Goal: Information Seeking & Learning: Check status

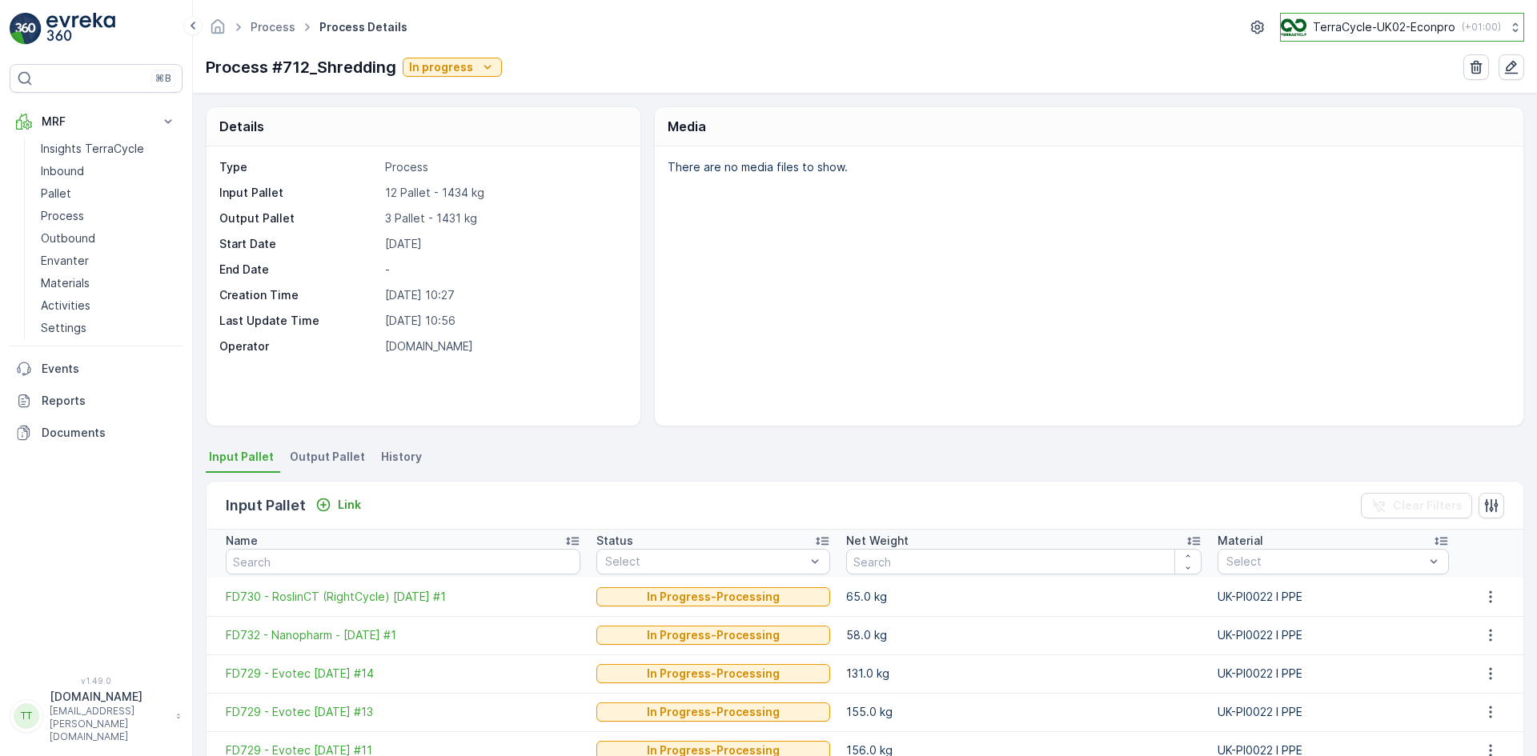
click at [1384, 22] on p "TerraCycle-UK02-Econpro" at bounding box center [1384, 27] width 142 height 16
click at [1394, 25] on p "TerraCycle-UK02-Econpro" at bounding box center [1384, 27] width 142 height 16
type input "nl"
click at [1384, 107] on span "Europe/[GEOGRAPHIC_DATA] (+02:00)" at bounding box center [1380, 112] width 179 height 13
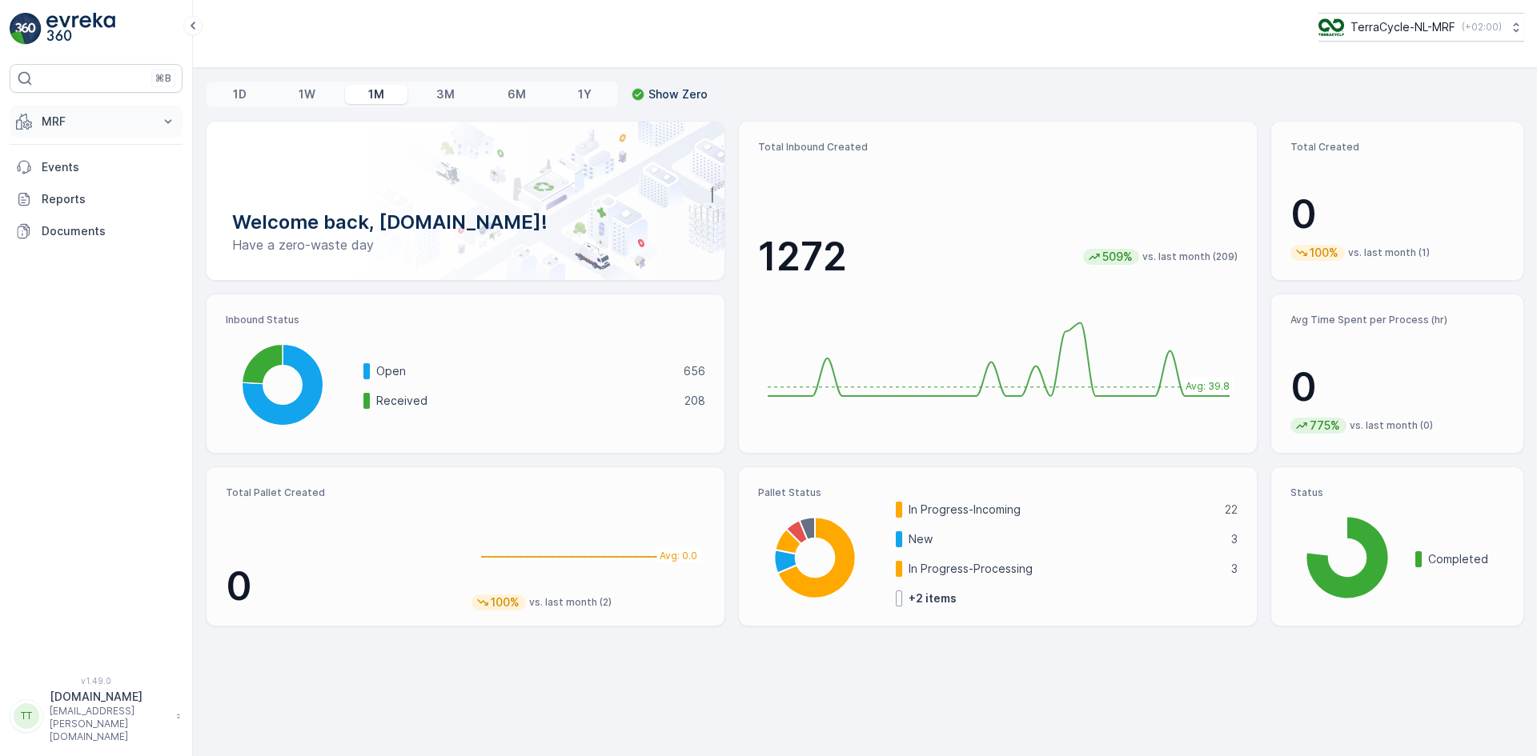
click at [68, 114] on p "MRF" at bounding box center [96, 122] width 109 height 16
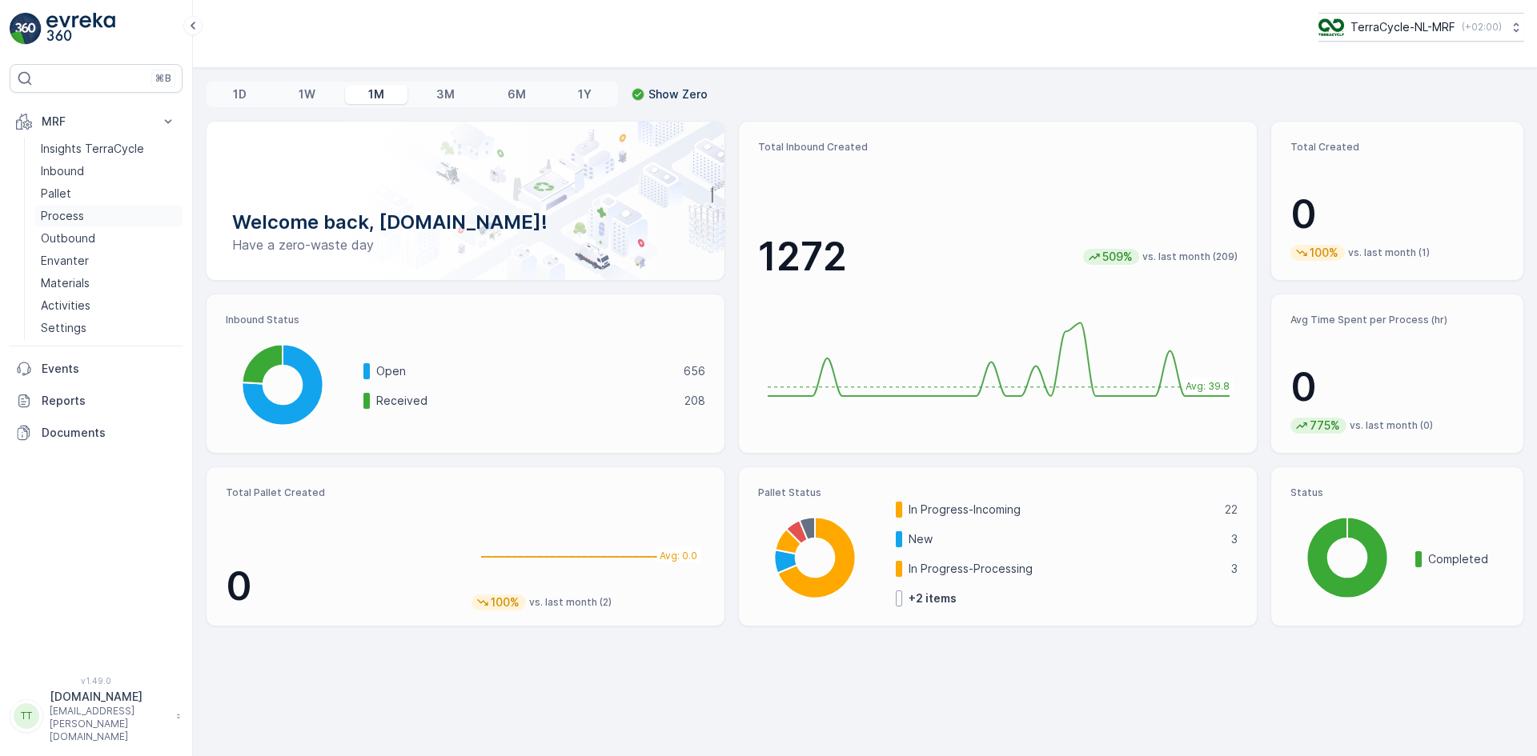
click at [85, 215] on link "Process" at bounding box center [108, 216] width 148 height 22
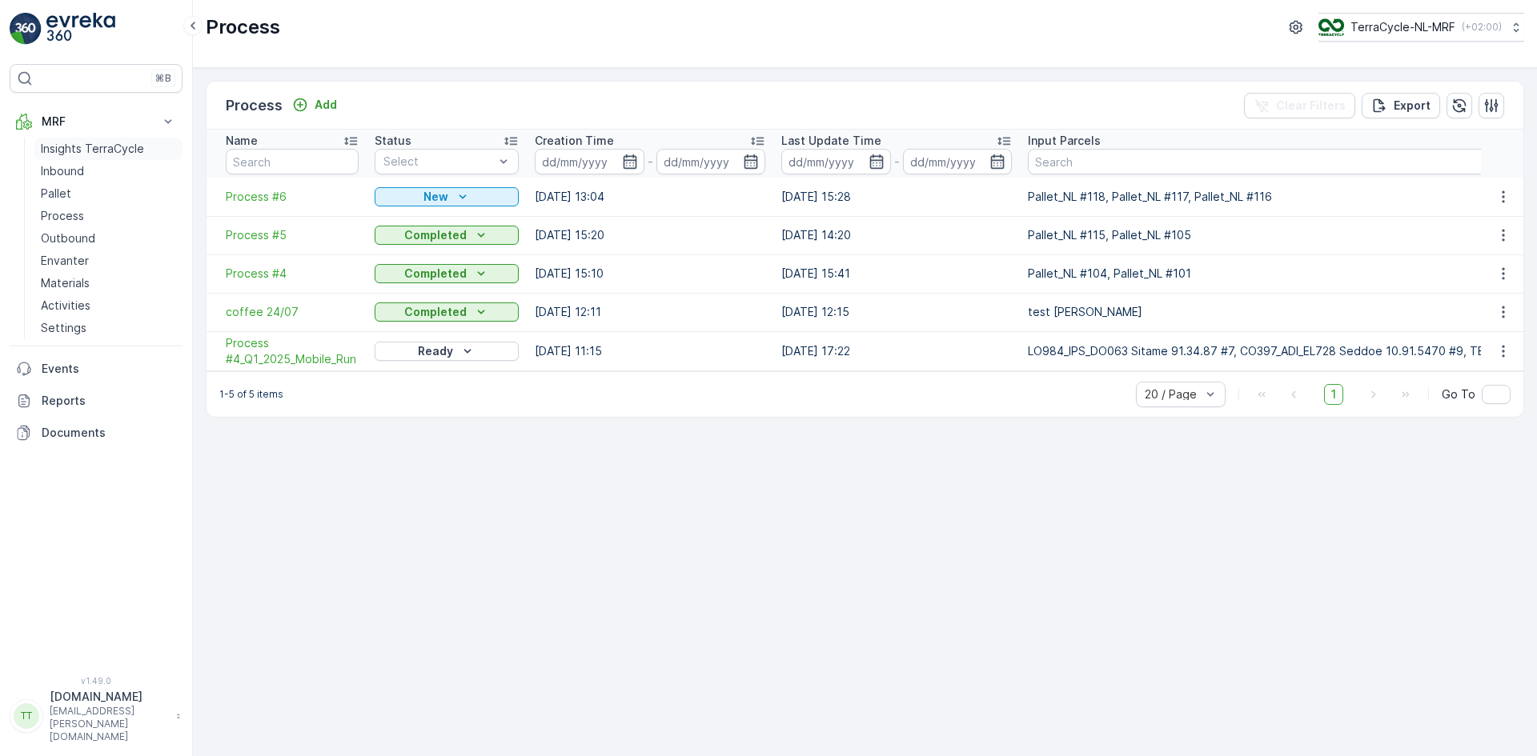
click at [76, 147] on p "Insights TerraCycle" at bounding box center [92, 149] width 103 height 16
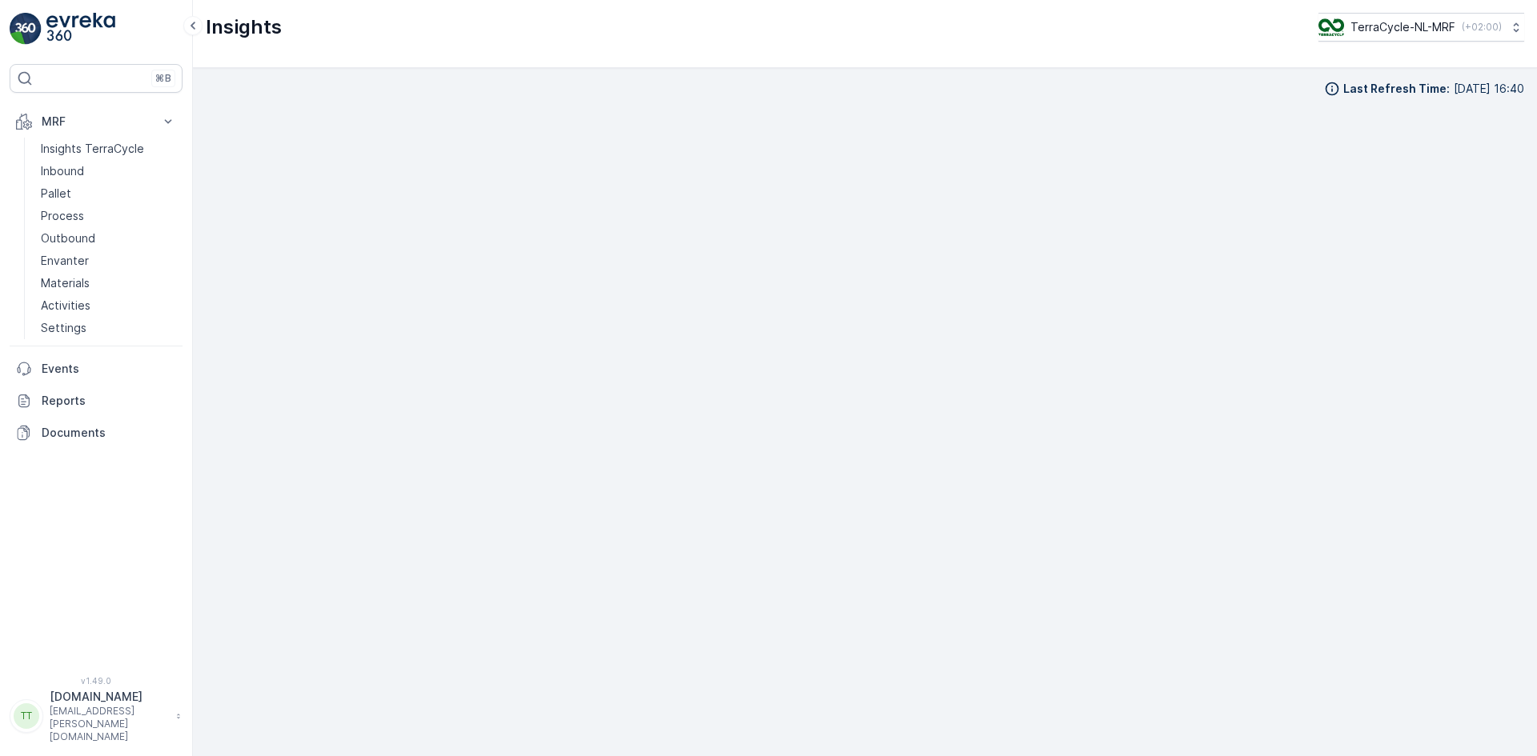
scroll to position [16, 0]
click at [58, 214] on p "Process" at bounding box center [62, 216] width 43 height 16
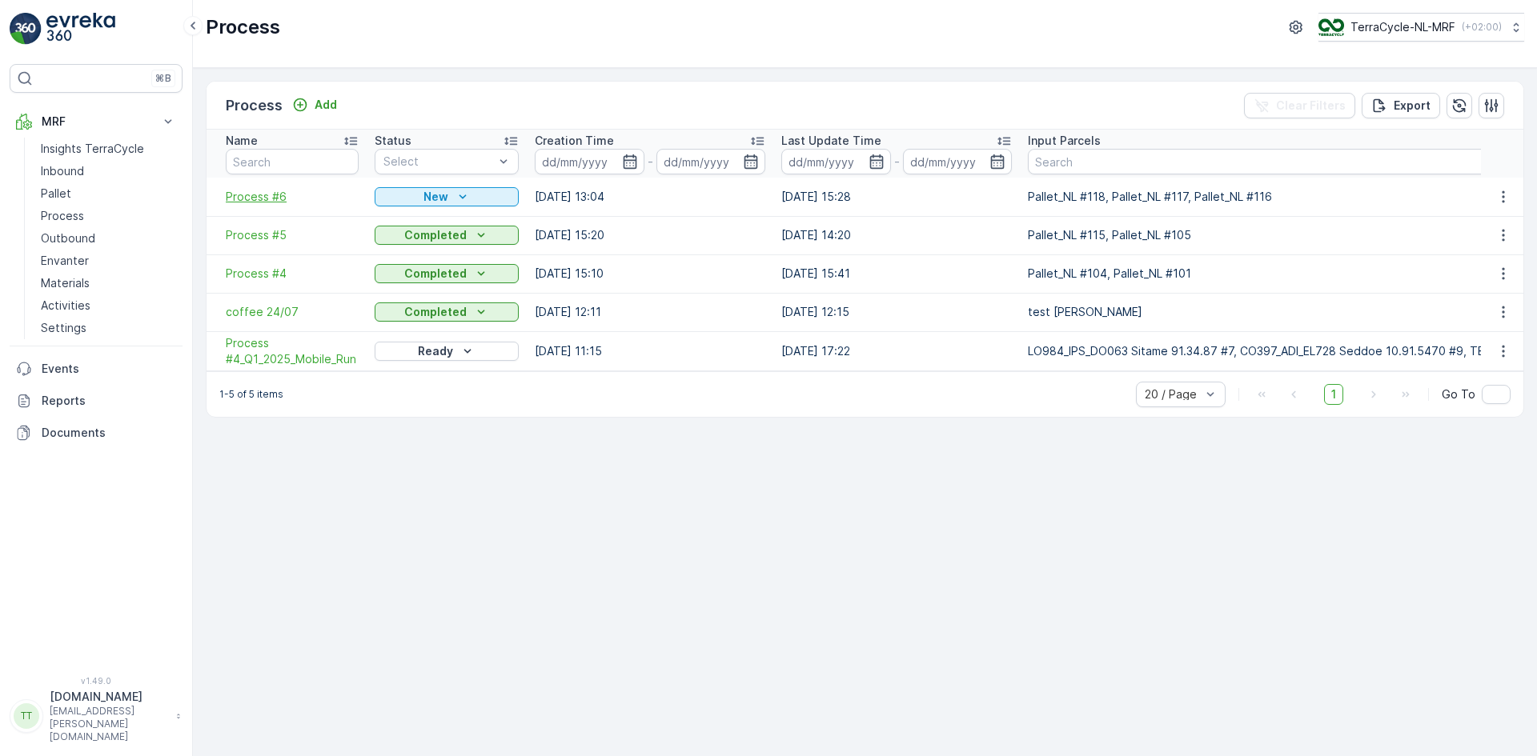
click at [275, 201] on span "Process #6" at bounding box center [292, 197] width 133 height 16
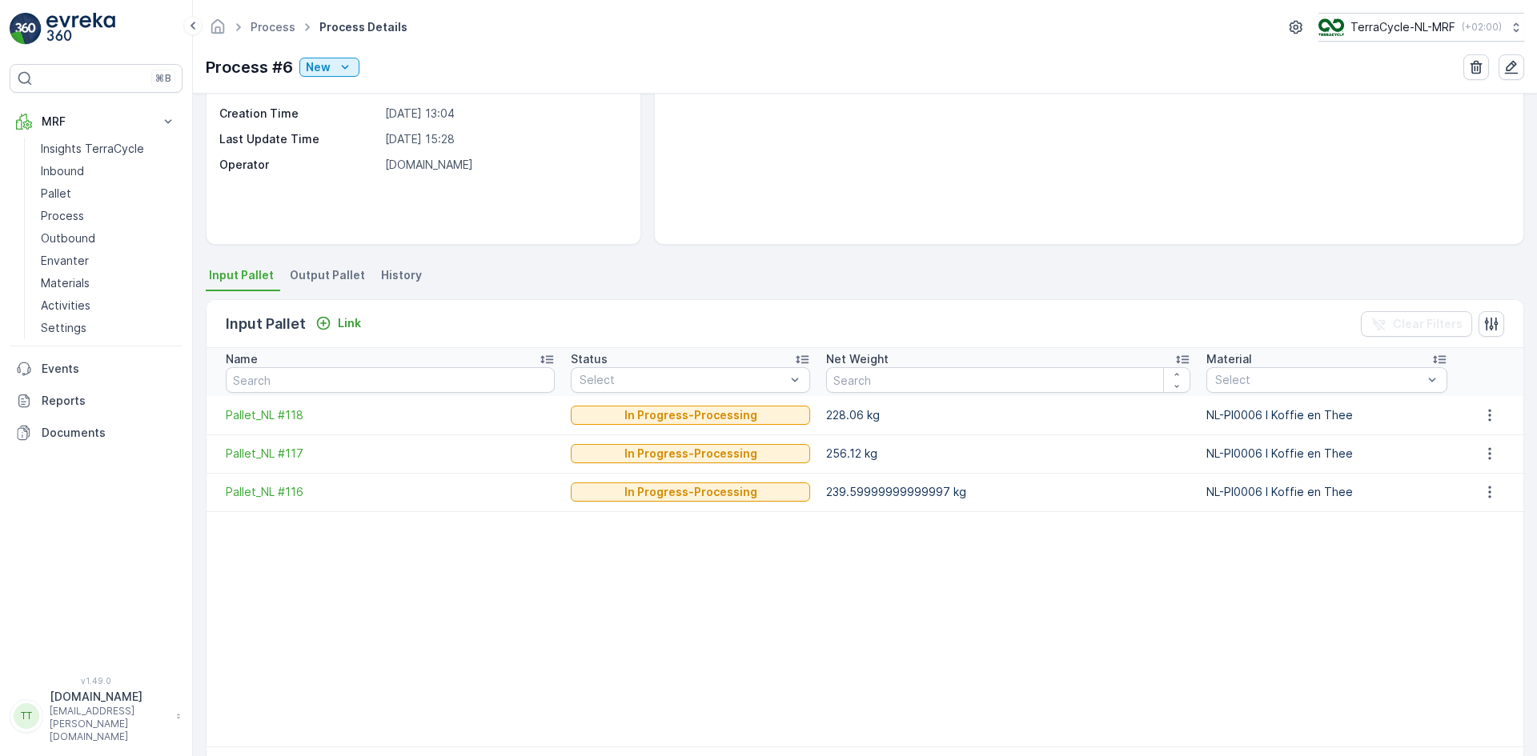
scroll to position [239, 0]
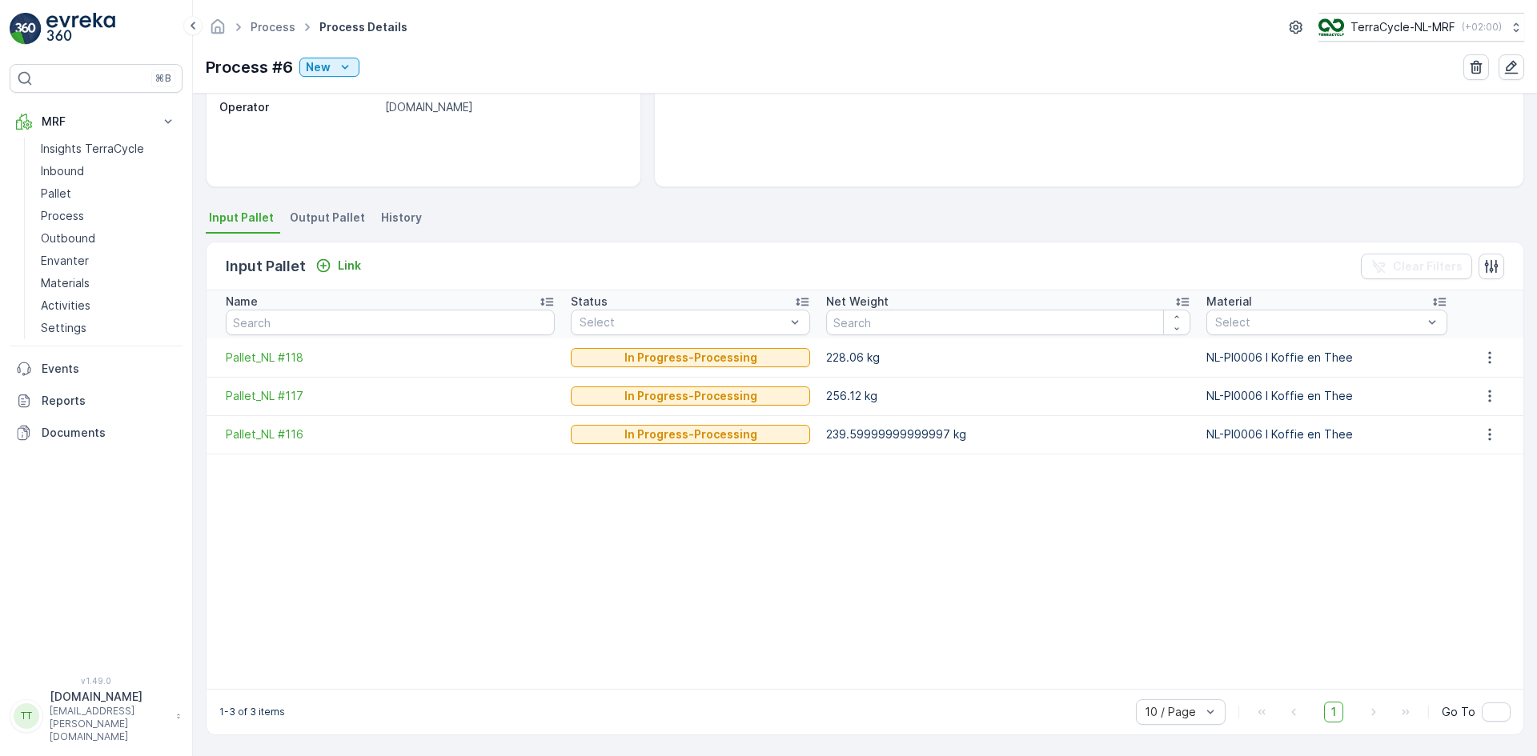
click at [307, 220] on span "Output Pallet" at bounding box center [327, 218] width 75 height 16
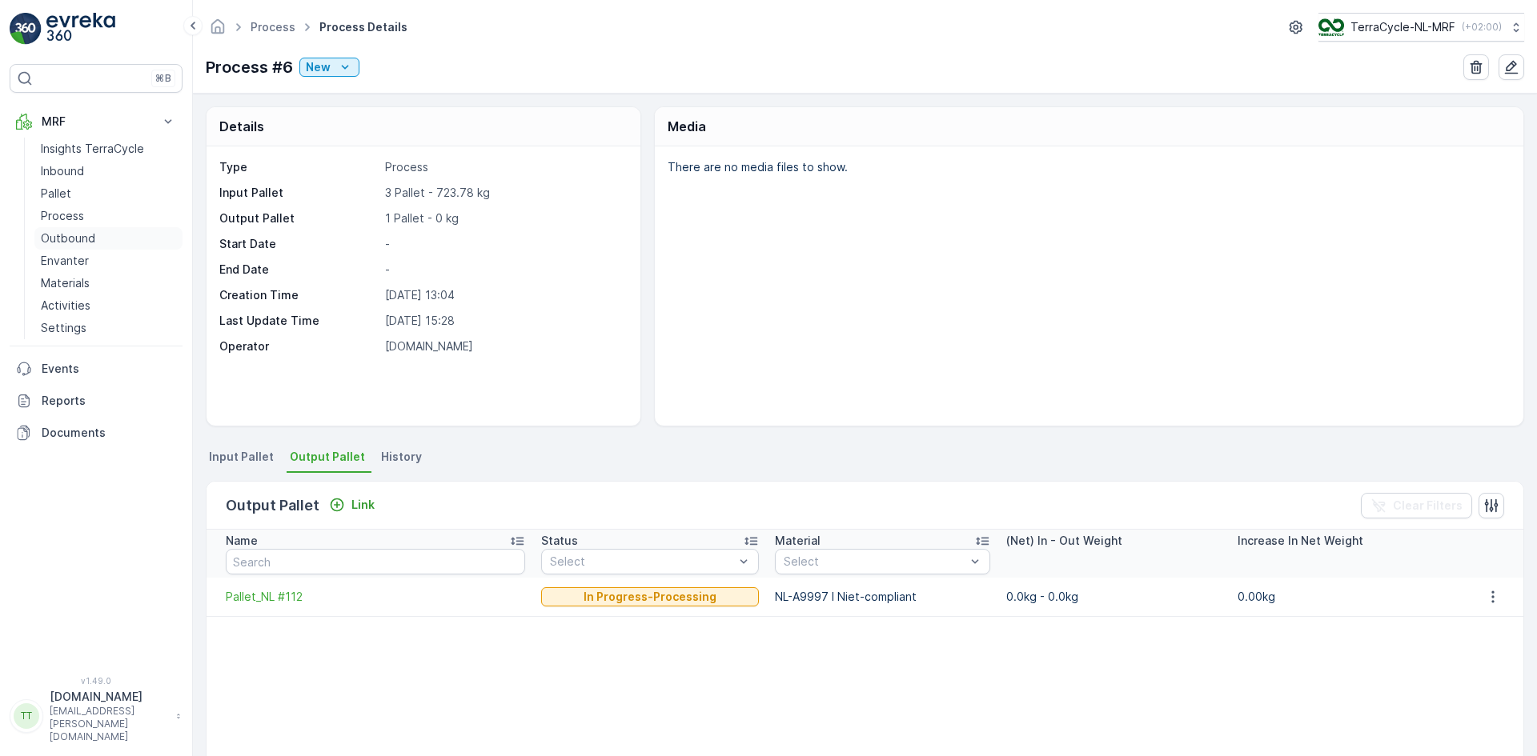
click at [68, 239] on p "Outbound" at bounding box center [68, 239] width 54 height 16
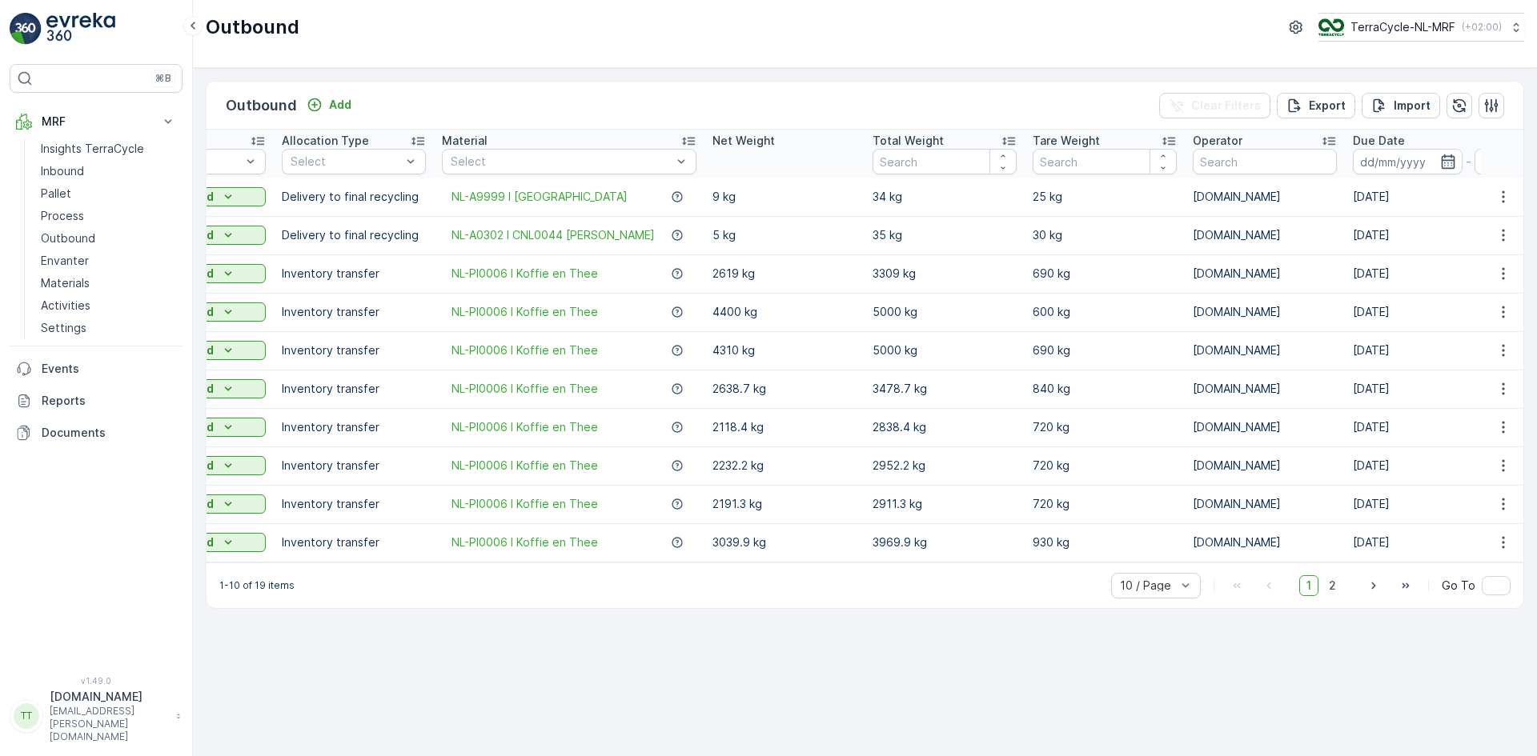
scroll to position [0, 295]
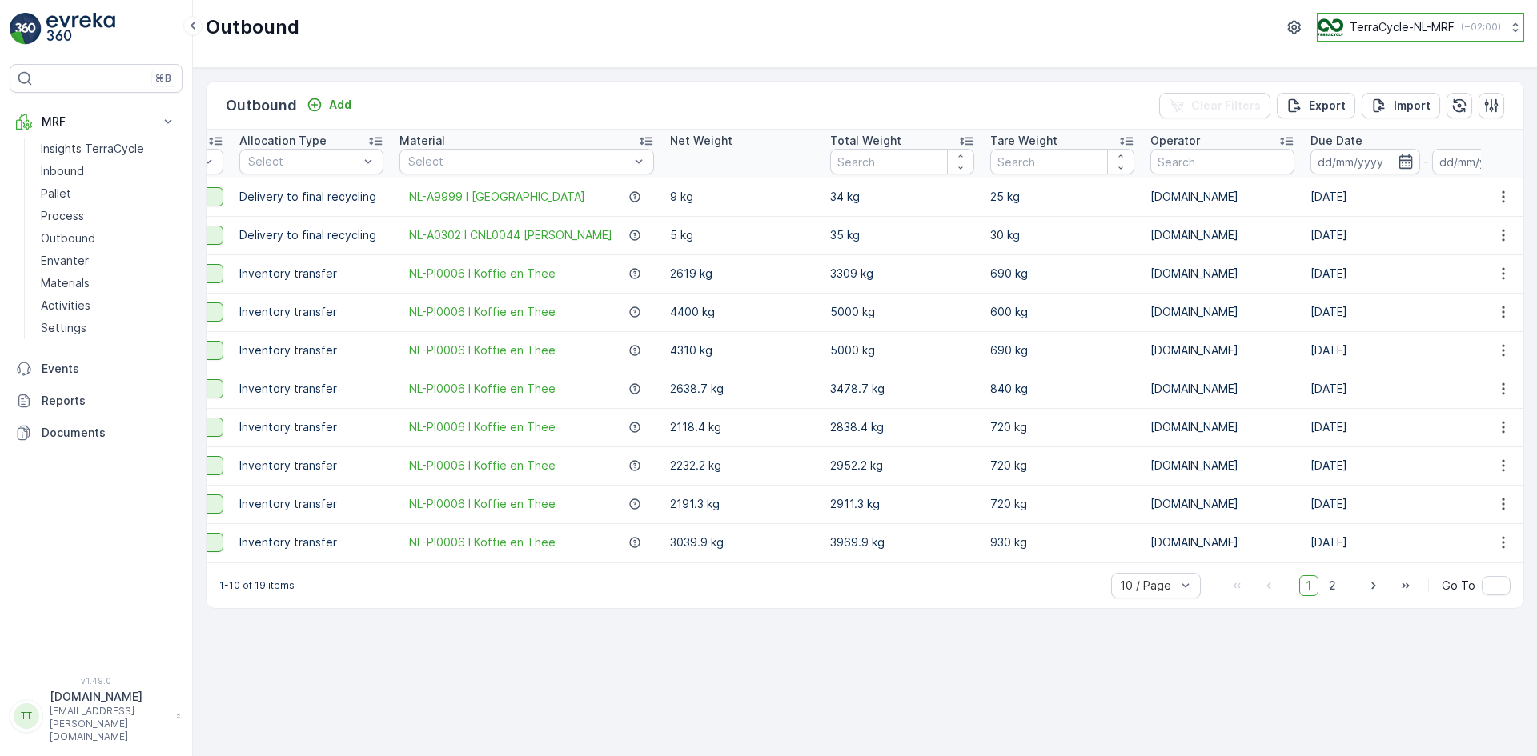
click at [1408, 26] on p "TerraCycle-NL-MRF" at bounding box center [1402, 27] width 105 height 16
type input "ie"
click at [1385, 99] on span "TerraCycle-IE" at bounding box center [1417, 98] width 178 height 16
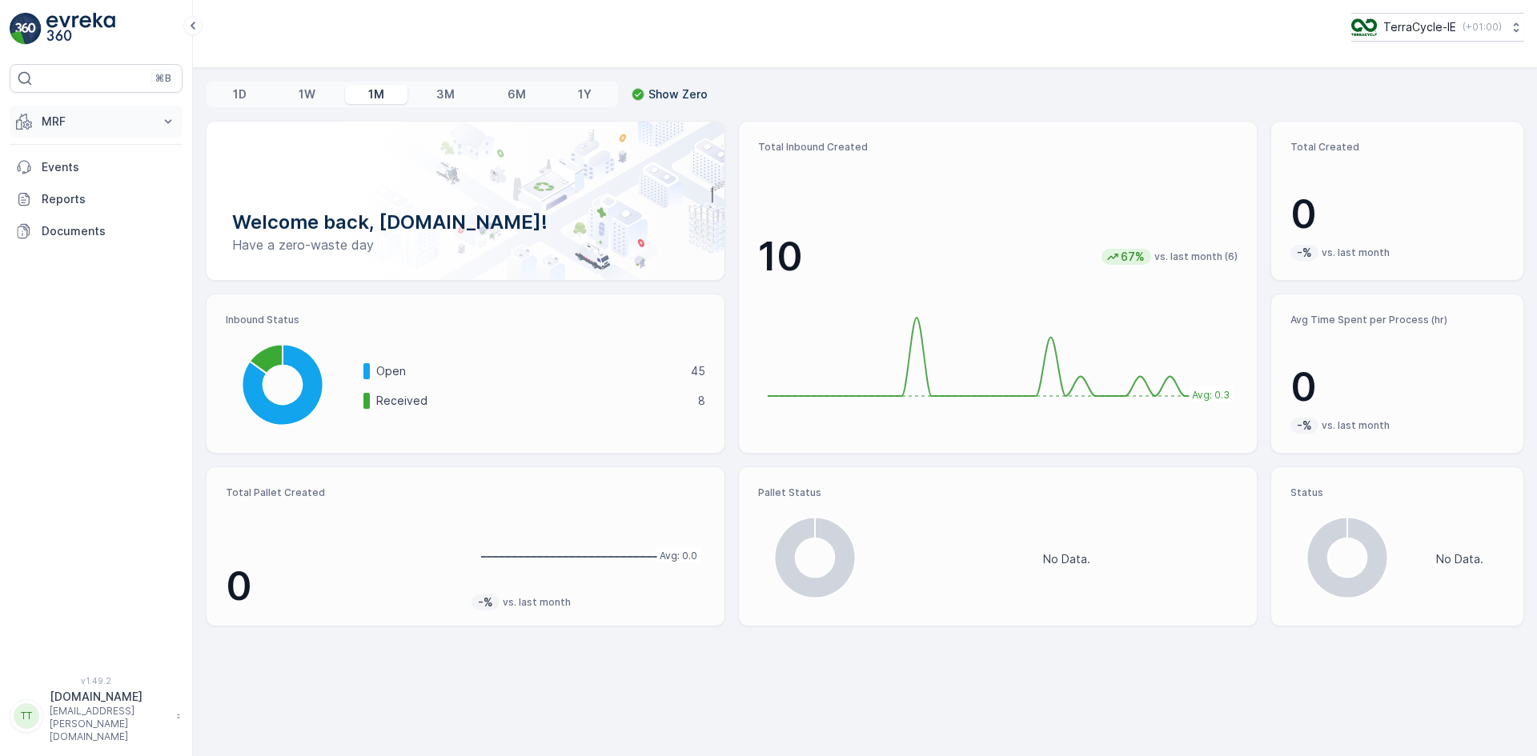
click at [44, 122] on p "MRF" at bounding box center [96, 122] width 109 height 16
click at [66, 150] on p "Insights TerraCycle" at bounding box center [92, 149] width 103 height 16
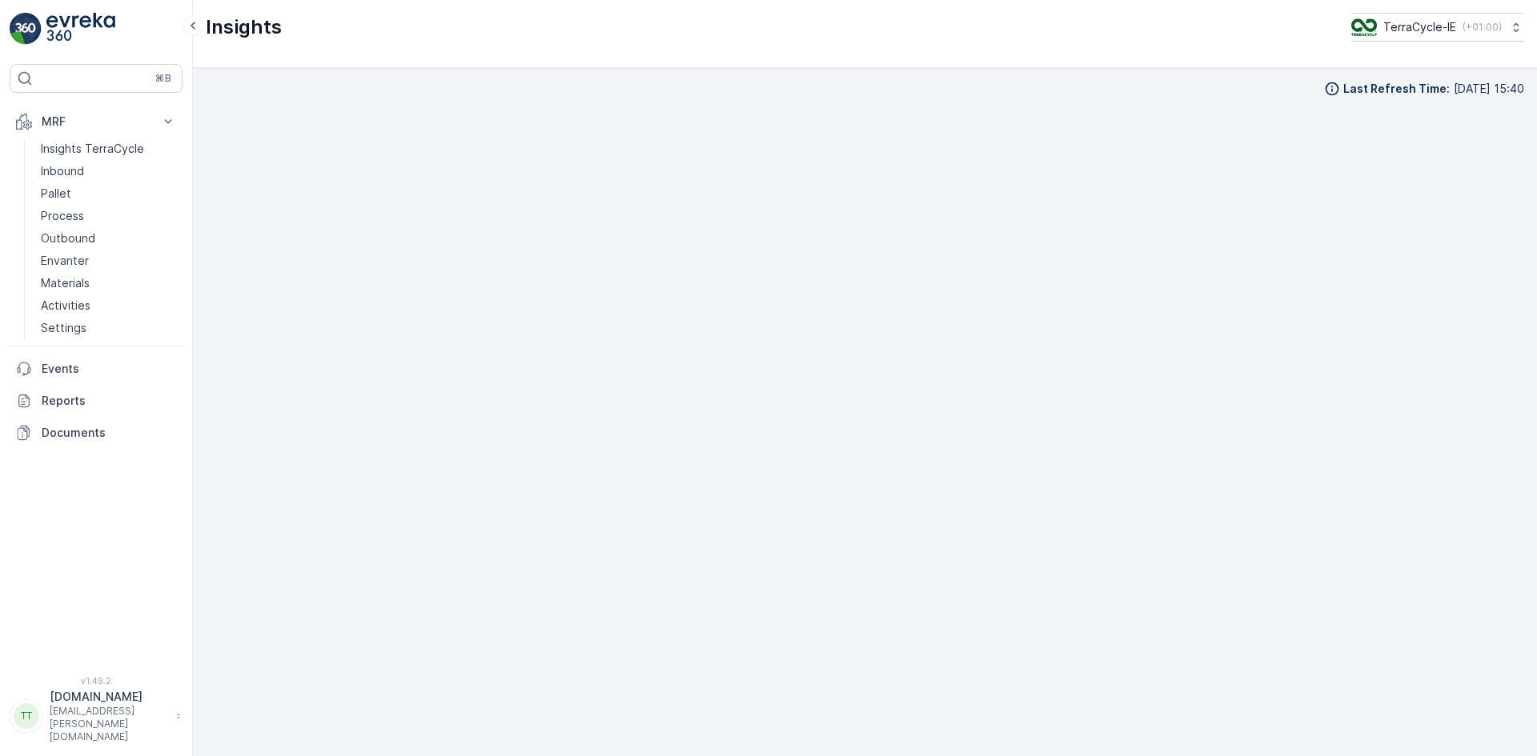
scroll to position [16, 0]
click at [77, 234] on p "Outbound" at bounding box center [68, 239] width 54 height 16
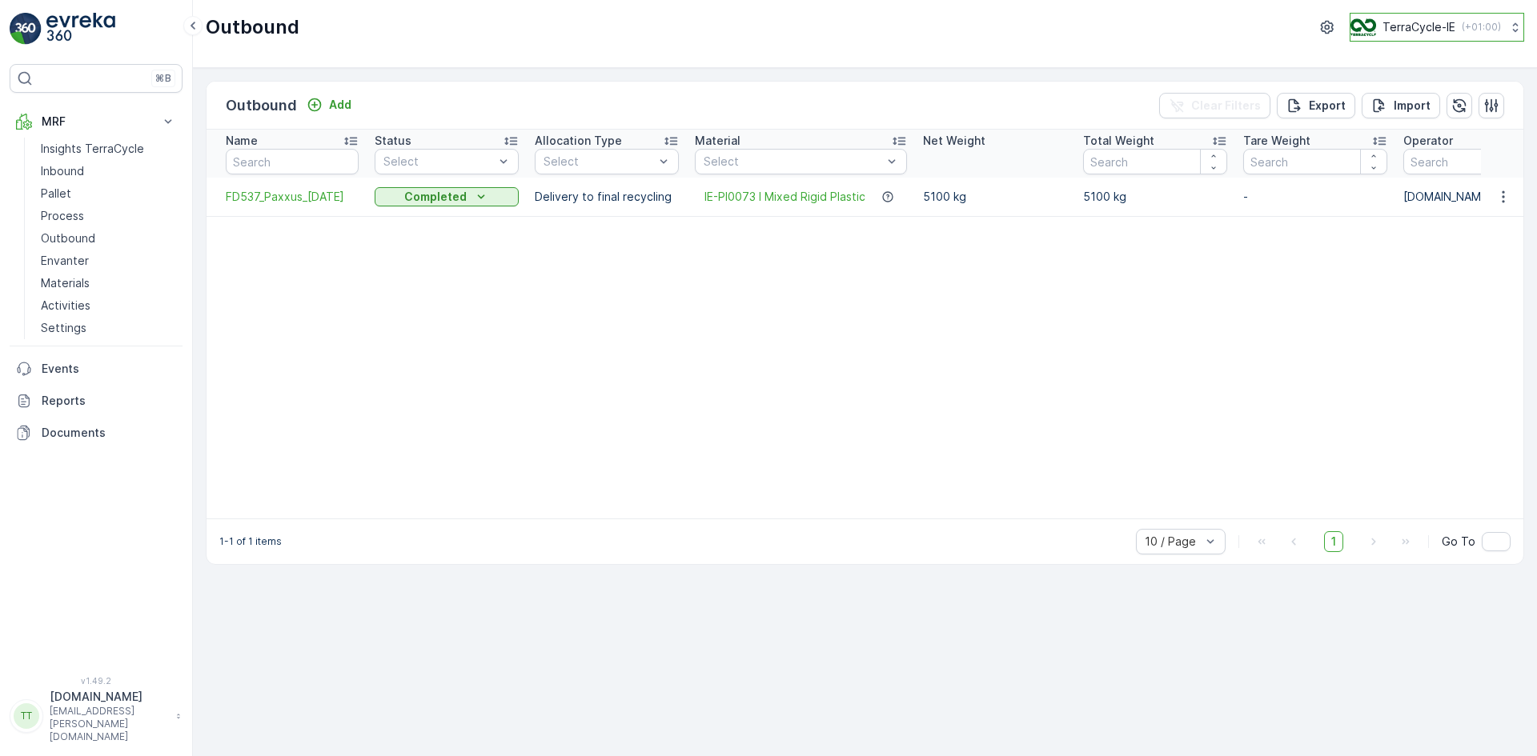
click at [1410, 20] on p "TerraCycle-IE" at bounding box center [1418, 27] width 73 height 16
type input "es"
click at [1434, 107] on span "Europe/[GEOGRAPHIC_DATA] (+02:00)" at bounding box center [1444, 119] width 166 height 26
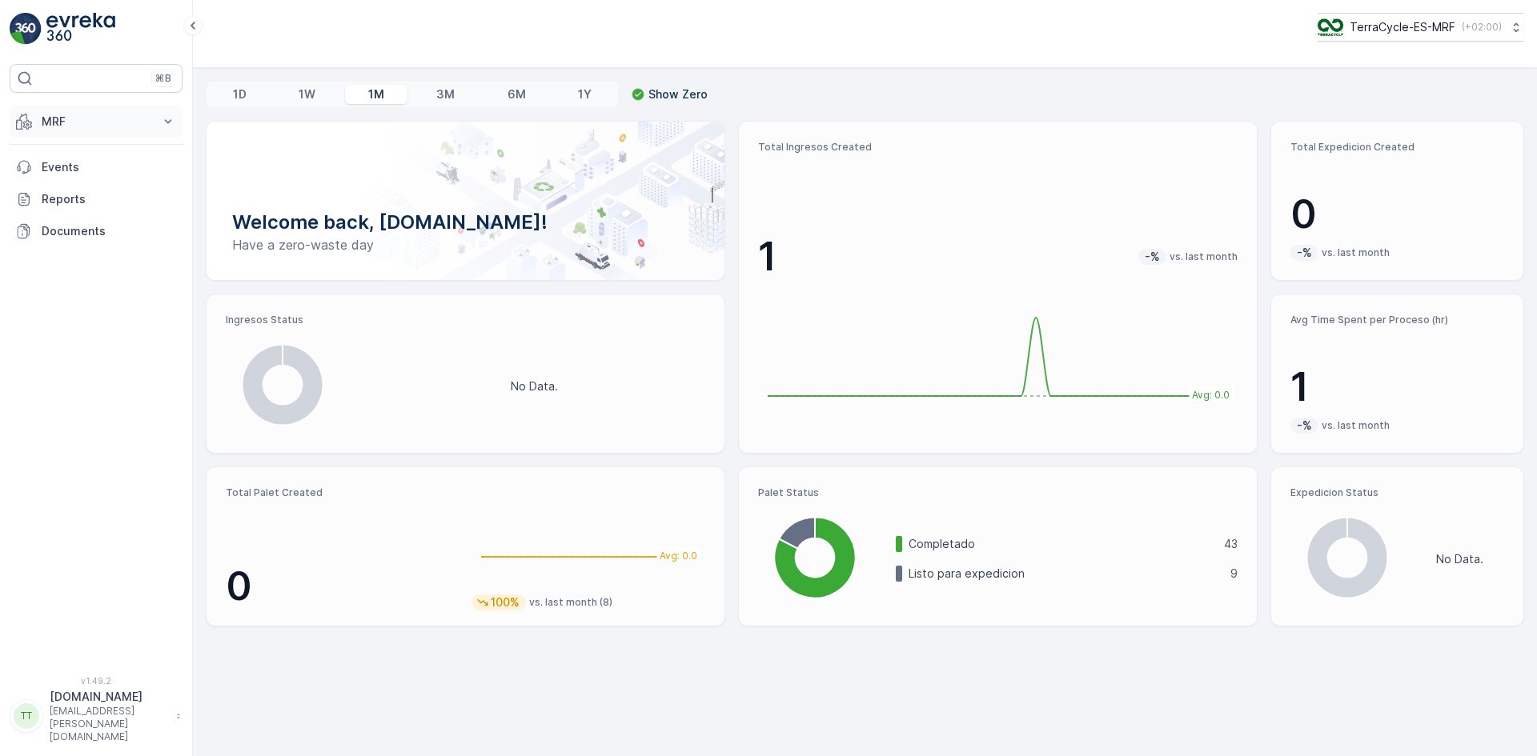
click at [72, 131] on button "MRF" at bounding box center [96, 122] width 173 height 32
click at [81, 150] on p "Insights TerraCycle" at bounding box center [92, 149] width 103 height 16
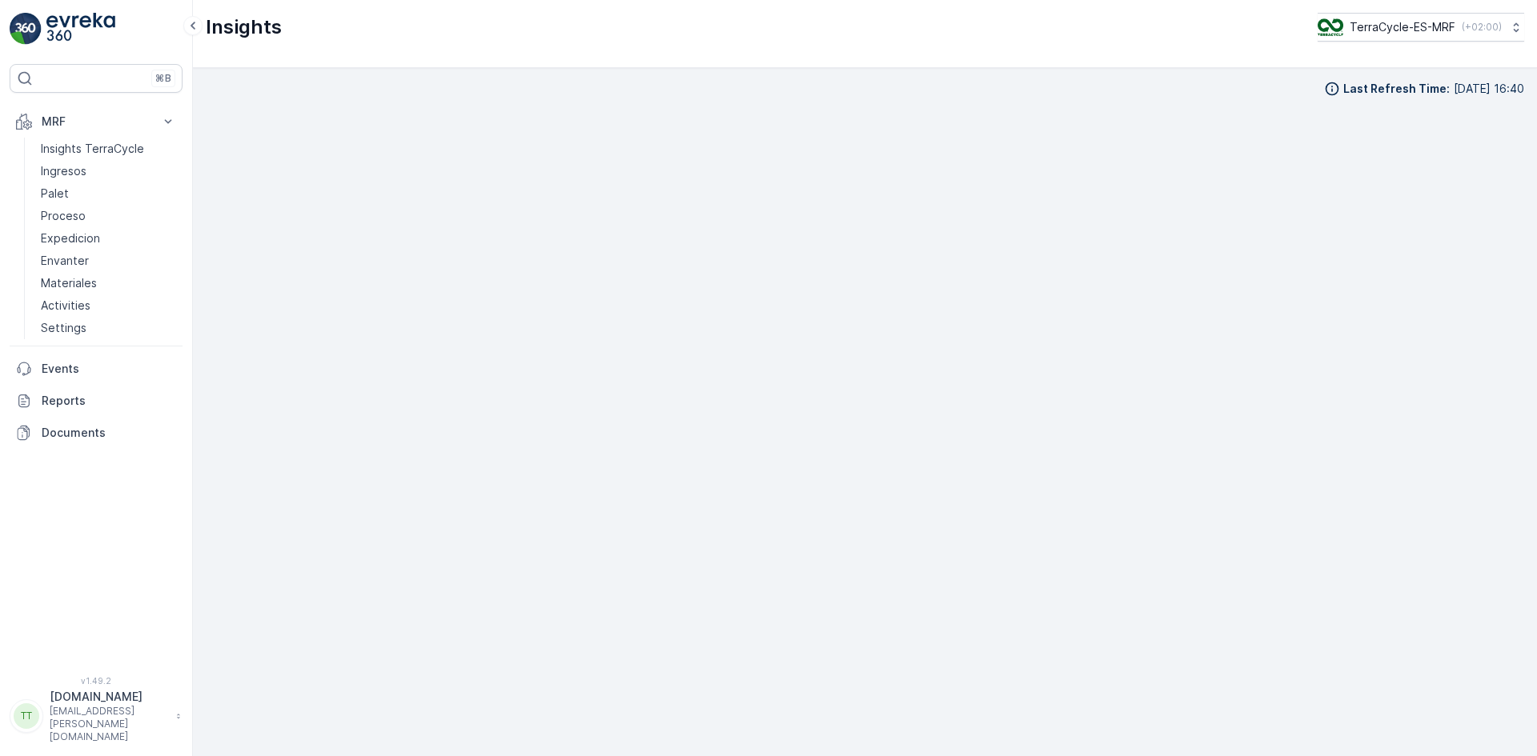
scroll to position [16, 0]
click at [93, 163] on link "Ingresos" at bounding box center [108, 171] width 148 height 22
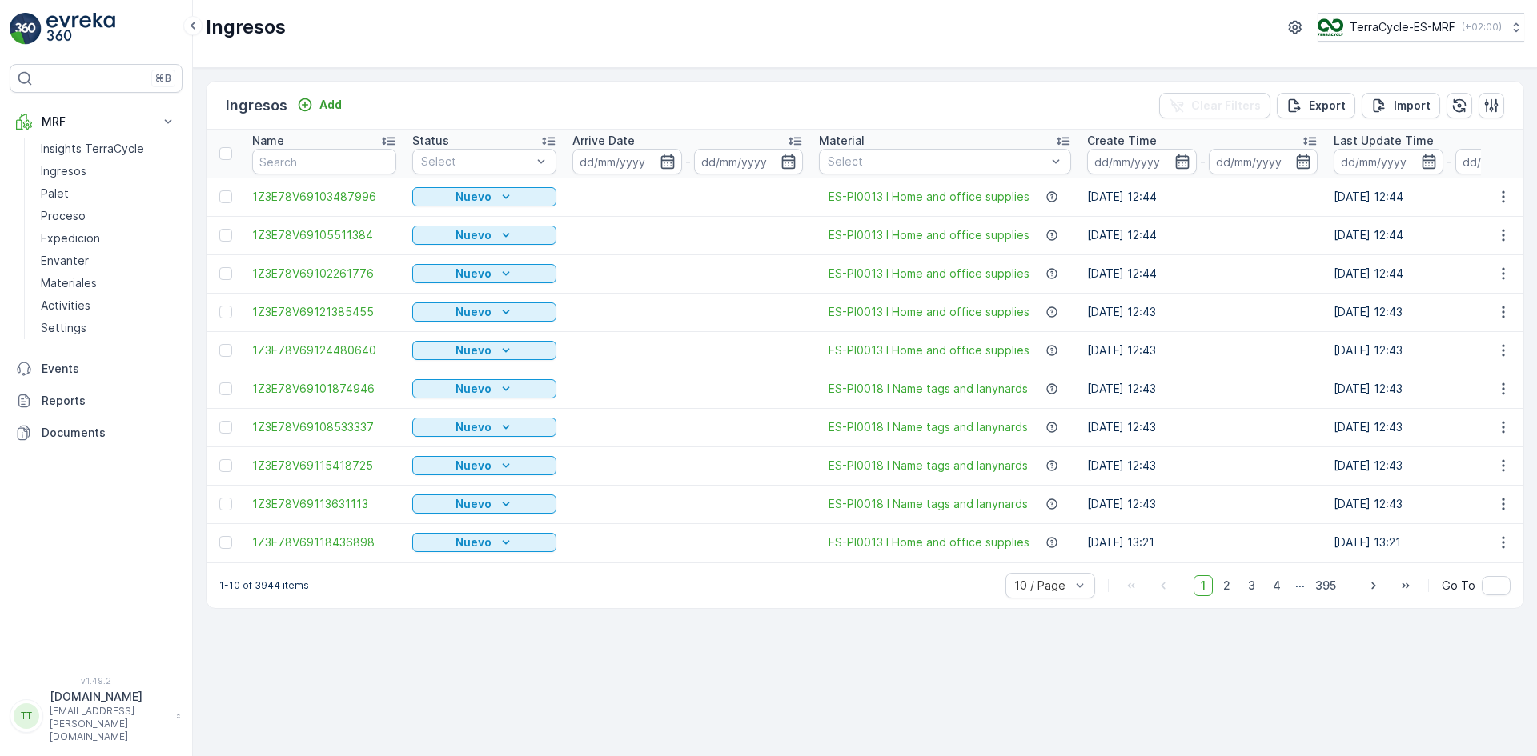
click at [1230, 271] on td "05.06.2025 12:44" at bounding box center [1202, 274] width 247 height 38
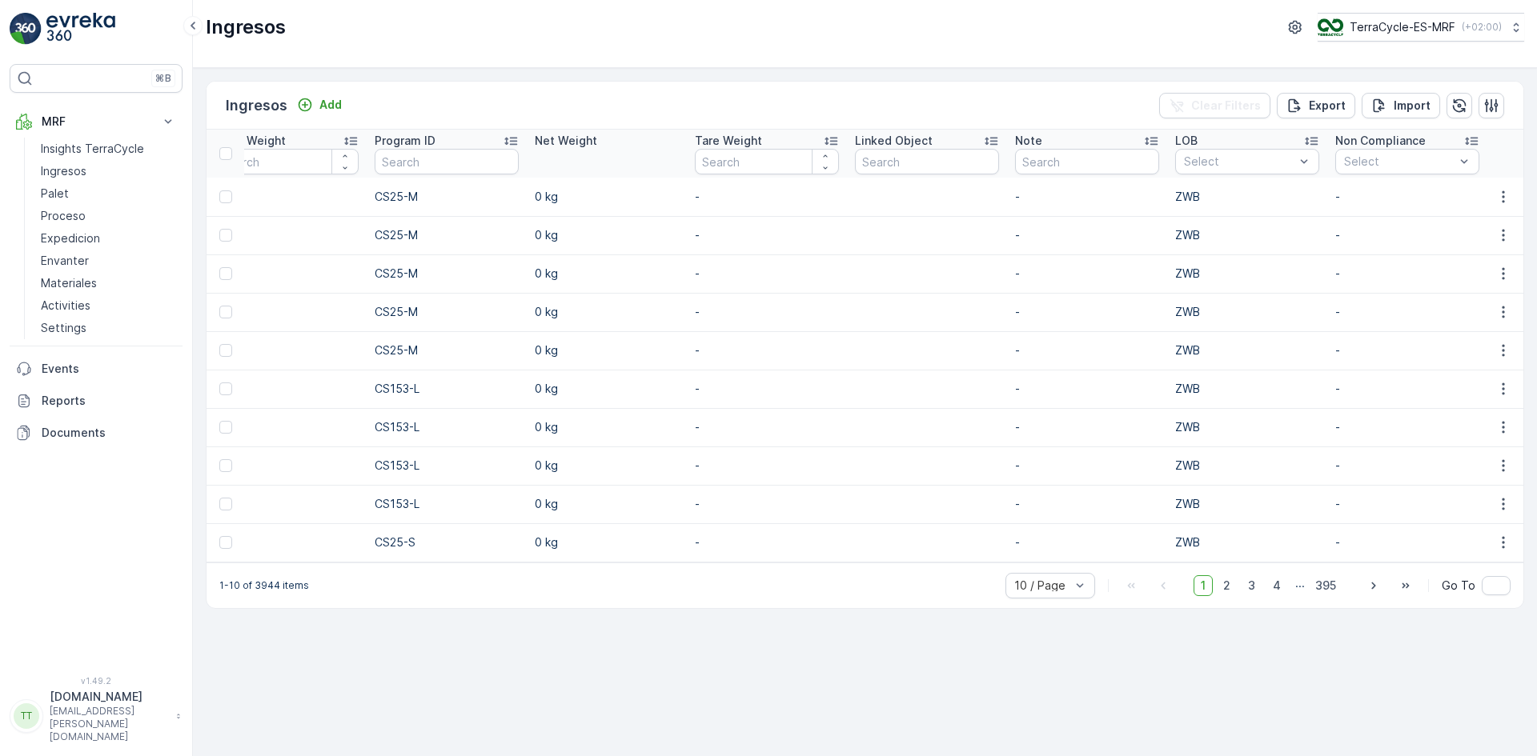
scroll to position [0, 1371]
drag, startPoint x: 1323, startPoint y: 138, endPoint x: 1418, endPoint y: 137, distance: 95.3
click at [1418, 137] on th "Non Compliance Select" at bounding box center [1402, 154] width 160 height 48
copy p "Non Compliance"
